Goal: Unclear

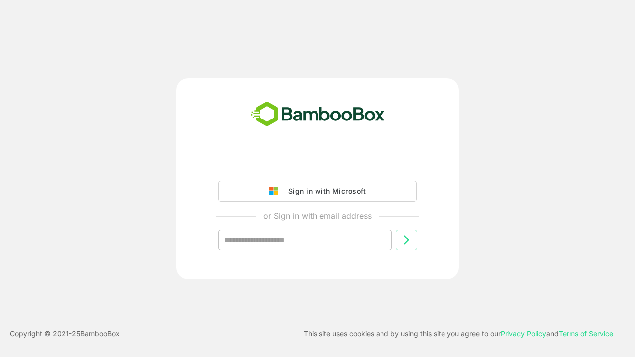
type input "**********"
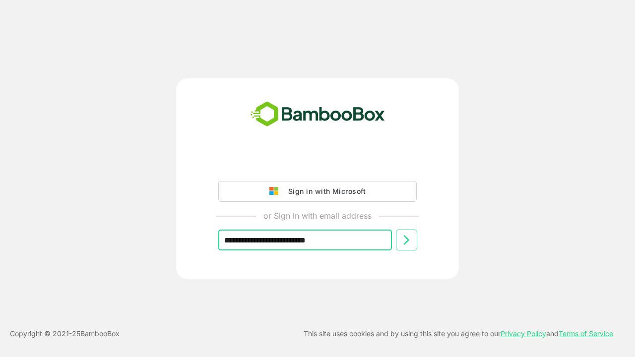
click at [406, 240] on icon at bounding box center [406, 240] width 12 height 12
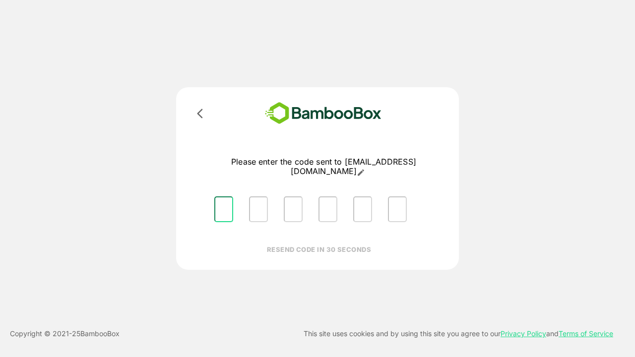
type input "*"
